Goal: Transaction & Acquisition: Book appointment/travel/reservation

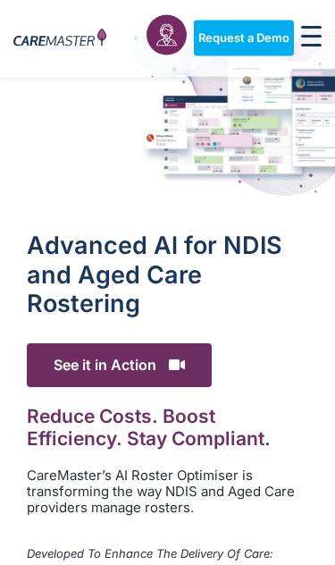
scroll to position [47, 0]
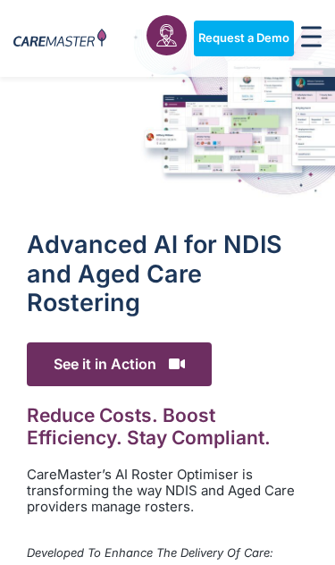
click at [188, 360] on span "See it in Action" at bounding box center [119, 364] width 185 height 44
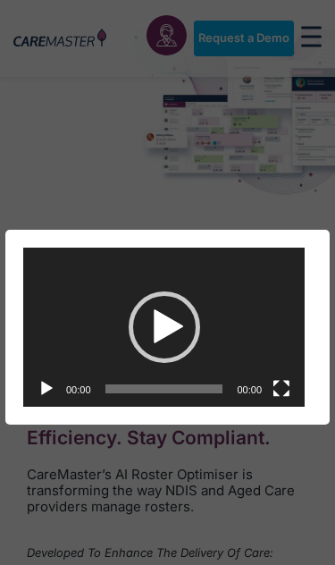
click at [172, 307] on div "Play" at bounding box center [165, 327] width 72 height 72
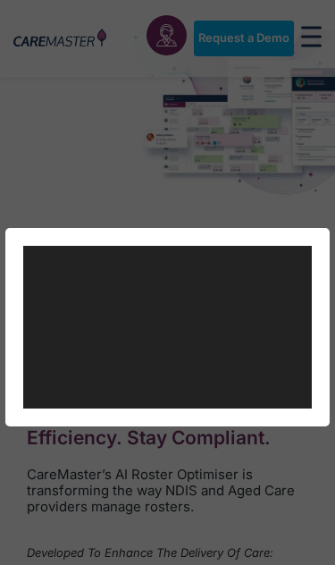
click at [196, 322] on video "https://caremaster.com.au/wp-content/uploads/2025/05/RO_screenshots_D4-web.mp4" at bounding box center [167, 327] width 289 height 163
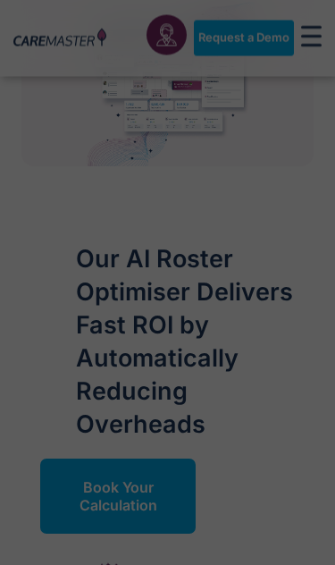
scroll to position [1964, 0]
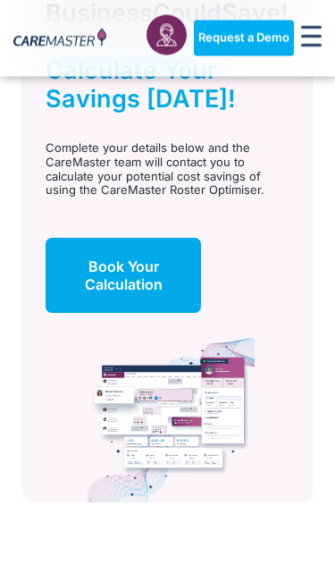
scroll to position [1629, 0]
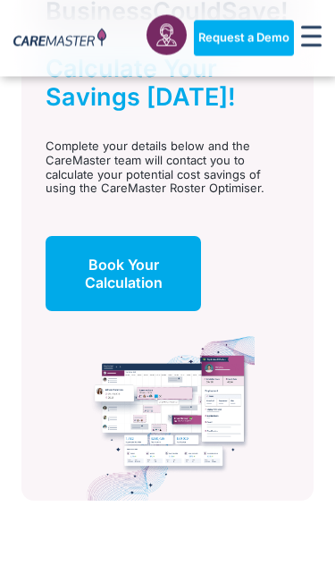
click at [250, 366] on img at bounding box center [171, 416] width 169 height 172
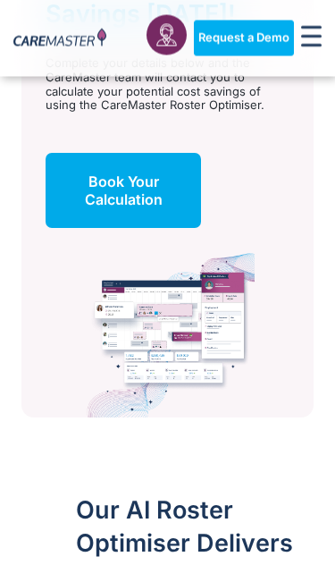
scroll to position [1713, 0]
click at [156, 200] on span "Book Your Calculation" at bounding box center [123, 191] width 116 height 36
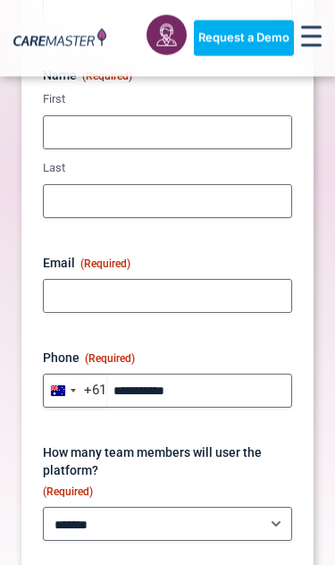
scroll to position [360, 0]
click at [276, 41] on span "Request a Demo" at bounding box center [243, 38] width 91 height 14
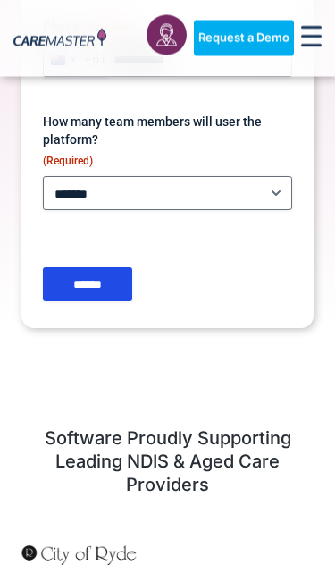
scroll to position [691, 0]
click at [85, 545] on img "4 / 7" at bounding box center [78, 566] width 115 height 43
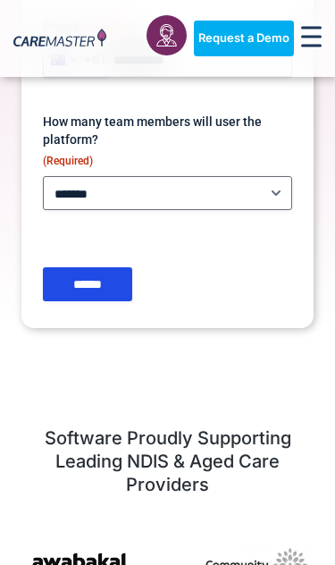
click at [87, 564] on img "5 / 7" at bounding box center [78, 566] width 115 height 49
click at [107, 274] on input "******" at bounding box center [87, 284] width 89 height 34
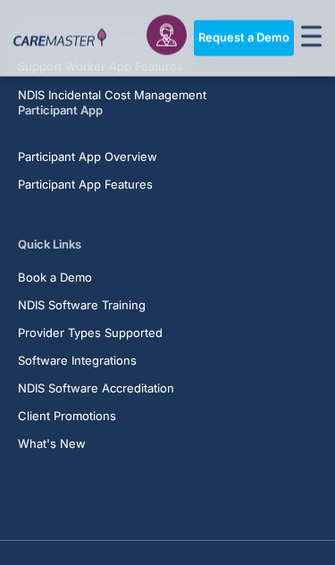
scroll to position [3922, 0]
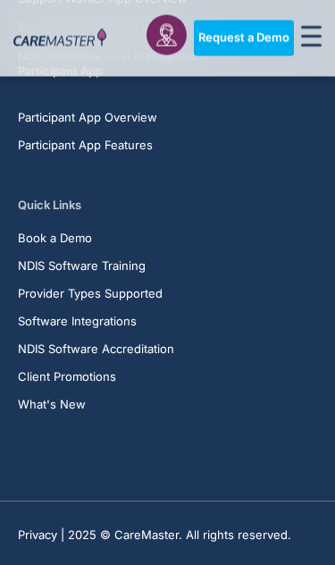
click at [79, 316] on span "Software Integrations" at bounding box center [77, 322] width 119 height 13
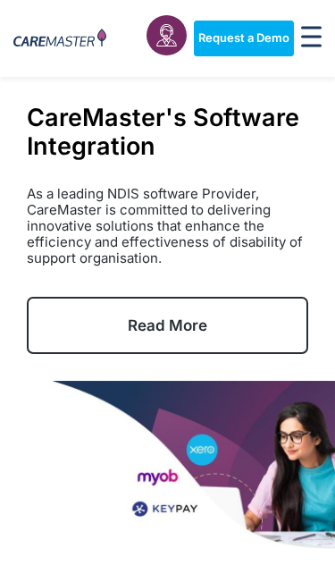
click at [182, 321] on span "Read More" at bounding box center [168, 325] width 80 height 18
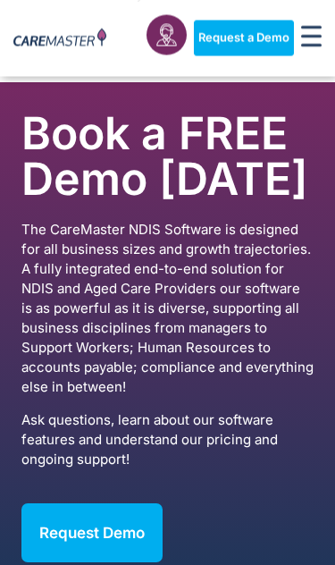
scroll to position [9623, 0]
click at [101, 503] on link "Request Demo" at bounding box center [91, 532] width 141 height 59
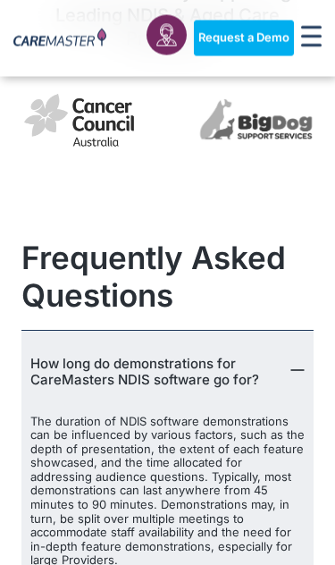
scroll to position [1138, 0]
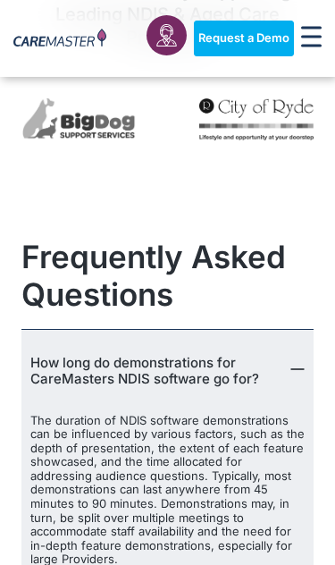
click at [114, 118] on img "3 / 7" at bounding box center [78, 119] width 115 height 45
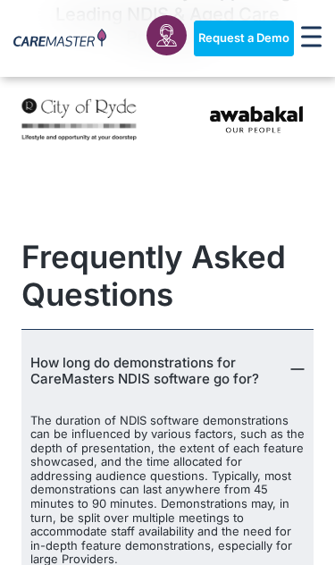
click at [271, 102] on img "5 / 7" at bounding box center [256, 119] width 115 height 49
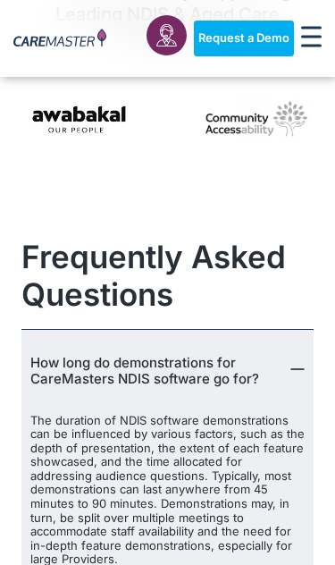
click at [111, 88] on div "Image Carousel" at bounding box center [167, 122] width 292 height 92
click at [183, 17] on div at bounding box center [167, 38] width 40 height 46
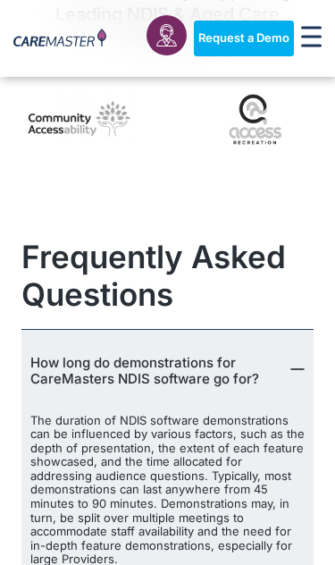
click at [181, 21] on link at bounding box center [167, 35] width 40 height 40
click at [321, 34] on icon "Menu Toggle" at bounding box center [311, 36] width 21 height 21
